Goal: Task Accomplishment & Management: Use online tool/utility

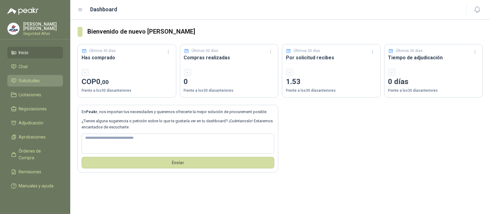
click at [46, 81] on li "Solicitudes" at bounding box center [35, 80] width 48 height 7
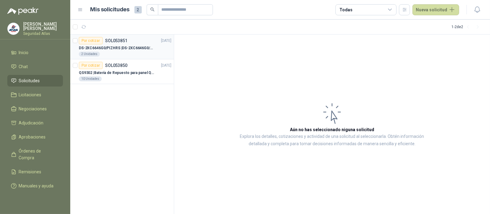
click at [125, 43] on div "Por cotizar SOL053851" at bounding box center [103, 40] width 49 height 7
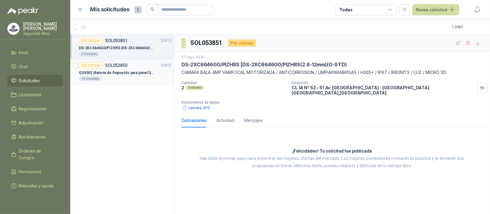
click at [123, 75] on p "QS9302 | Batería de Repuesto para panel Qolsys QS9302" at bounding box center [117, 73] width 76 height 6
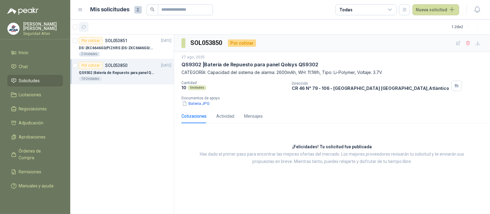
click at [84, 24] on button "button" at bounding box center [84, 27] width 10 height 10
click at [246, 43] on div "Por cotizar" at bounding box center [242, 42] width 28 height 7
